Goal: Share content

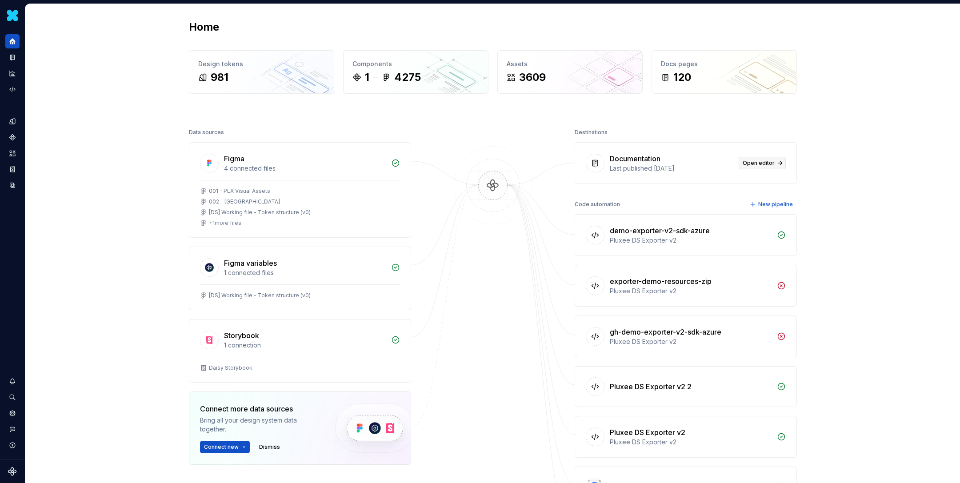
click at [760, 159] on span "Open editor" at bounding box center [758, 162] width 32 height 7
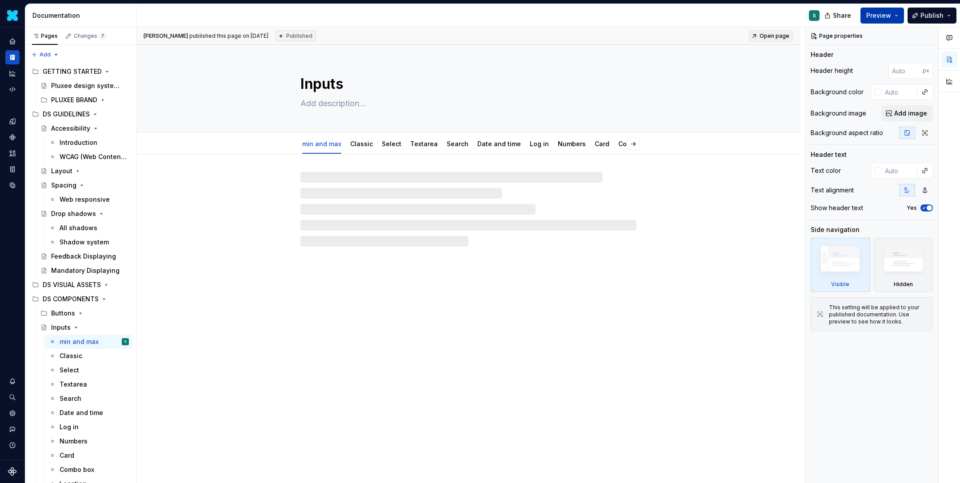
click at [877, 17] on span "Preview" at bounding box center [878, 15] width 25 height 9
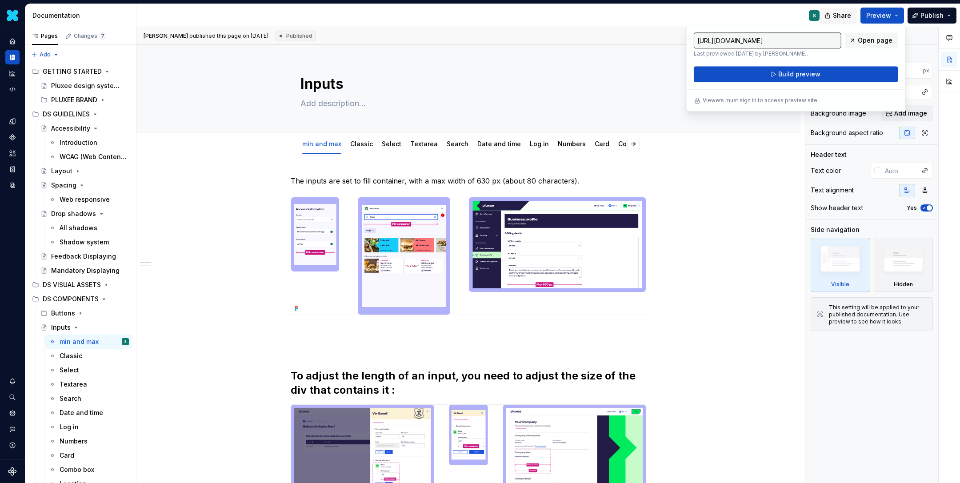
click at [840, 18] on span "Share" at bounding box center [841, 15] width 18 height 9
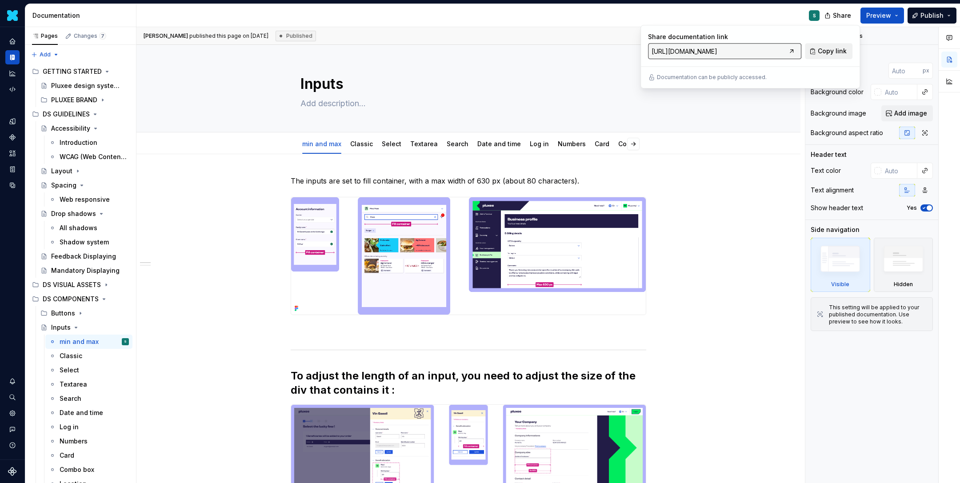
click at [819, 51] on button "Copy link" at bounding box center [828, 51] width 48 height 16
type textarea "*"
